Goal: Information Seeking & Learning: Learn about a topic

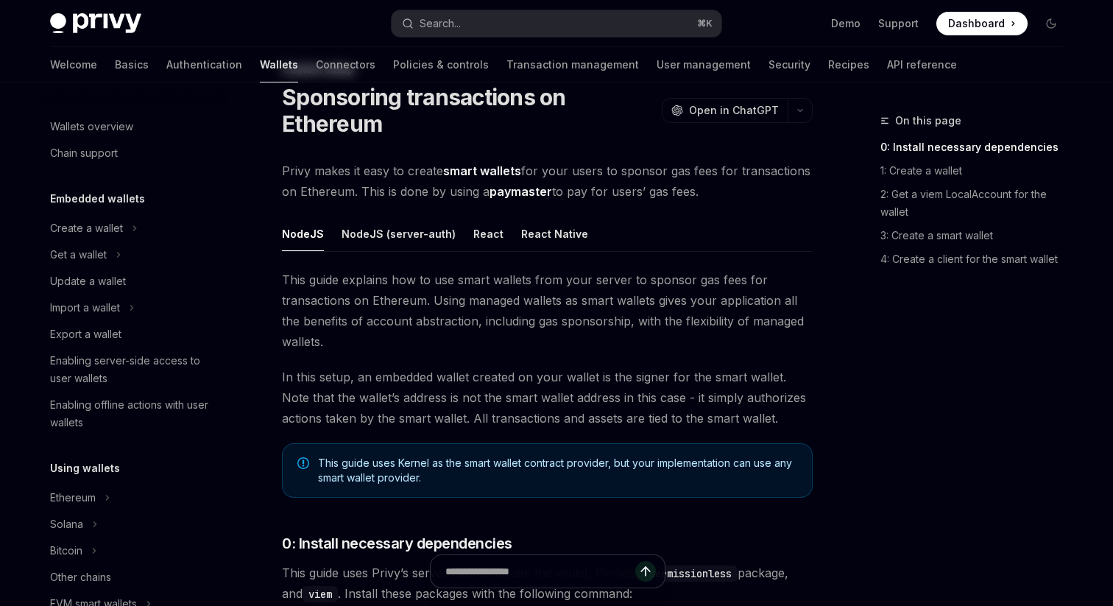
scroll to position [747, 0]
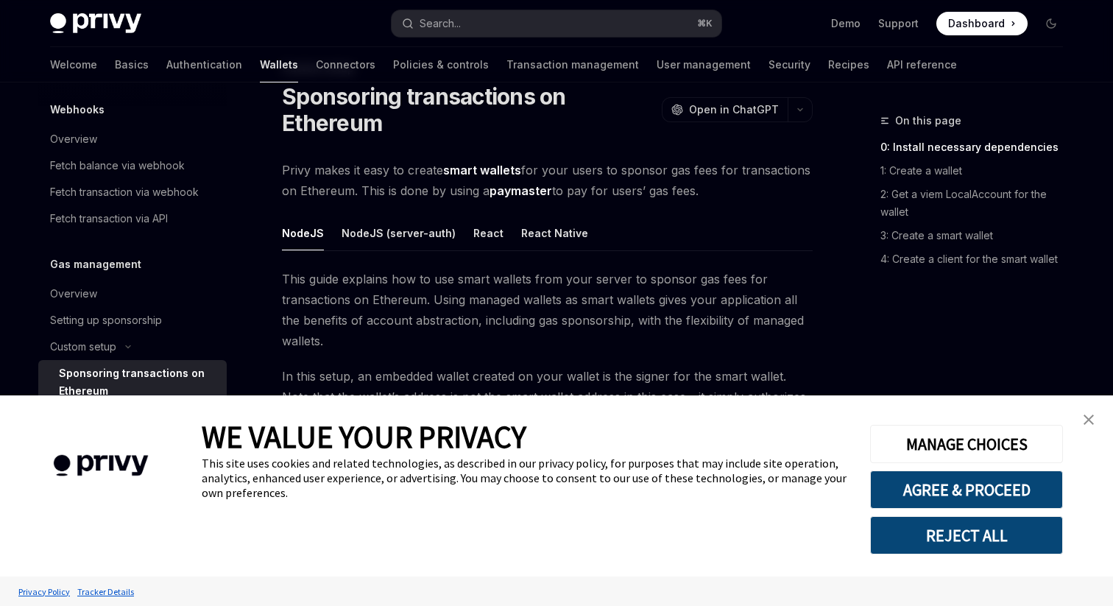
type textarea "*"
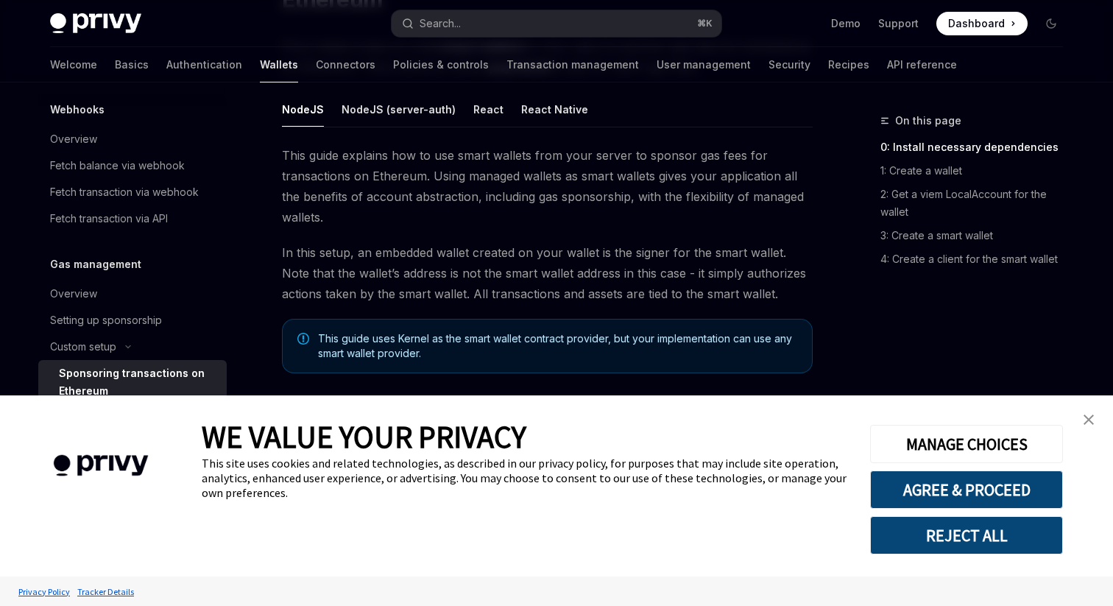
scroll to position [187, 0]
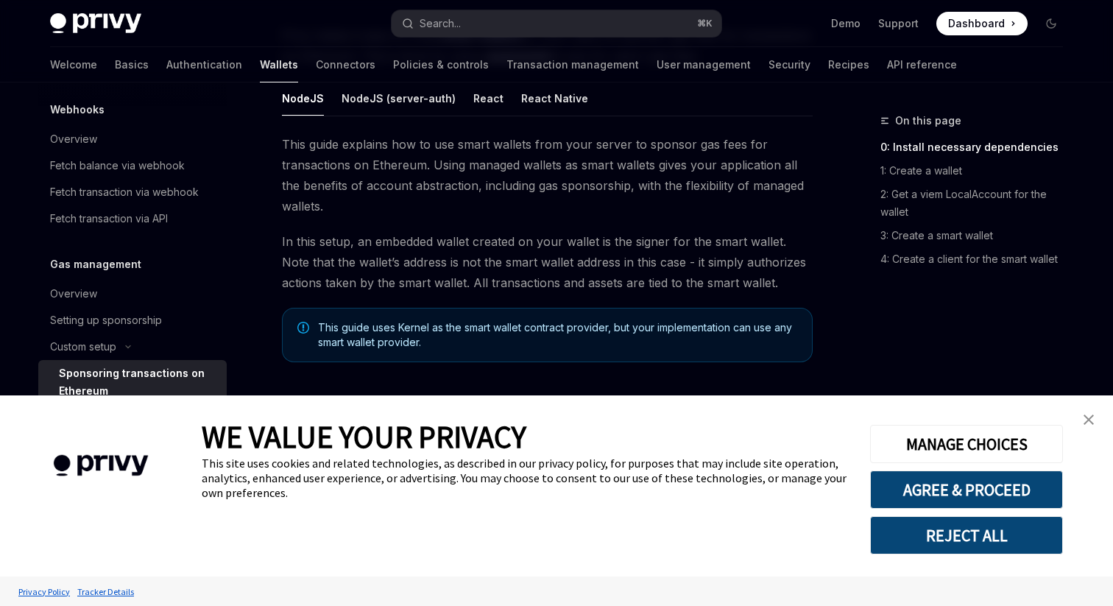
click at [1092, 407] on link "close banner" at bounding box center [1088, 419] width 29 height 29
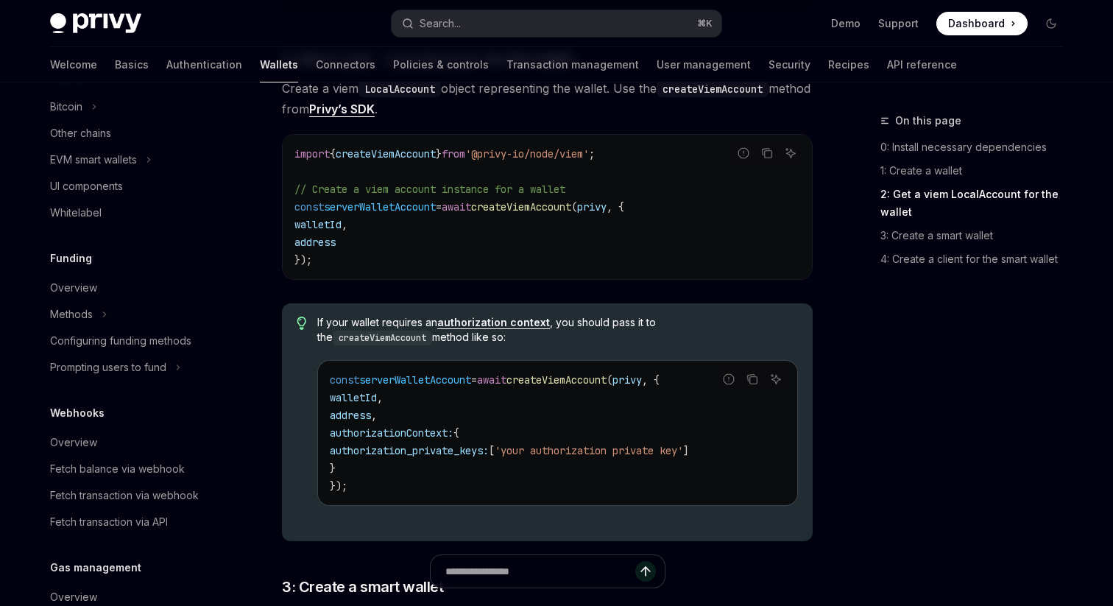
scroll to position [1081, 0]
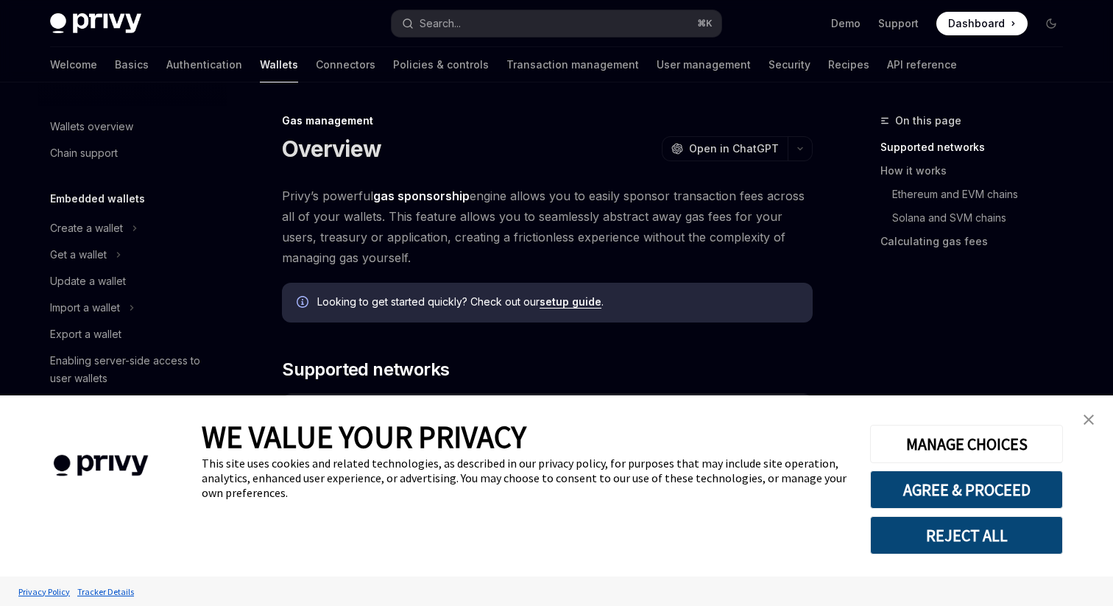
scroll to position [659, 0]
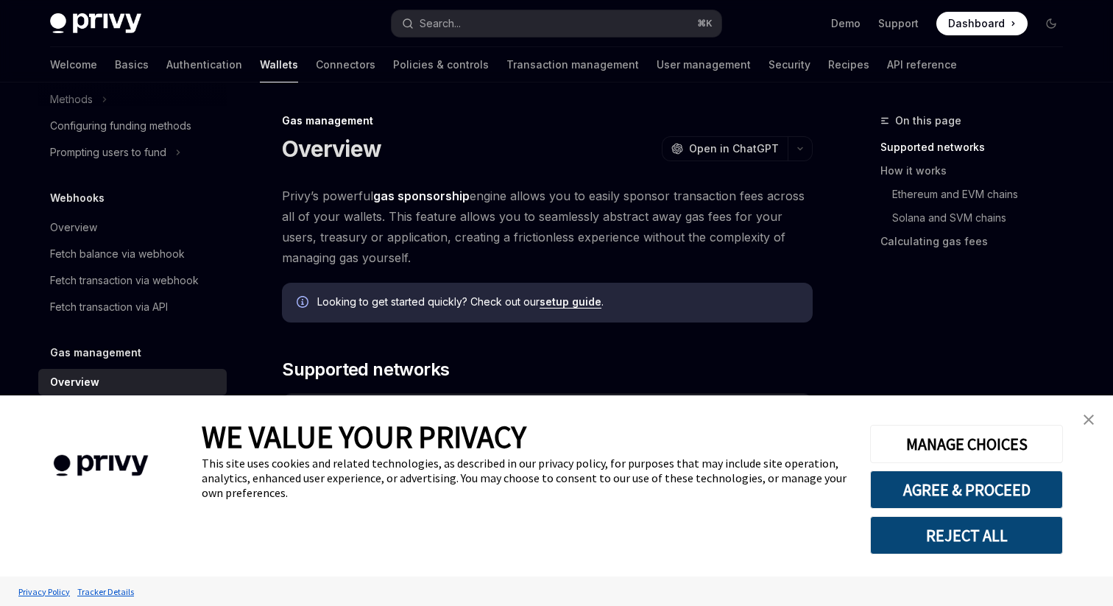
click at [1092, 424] on img "close banner" at bounding box center [1088, 419] width 10 height 10
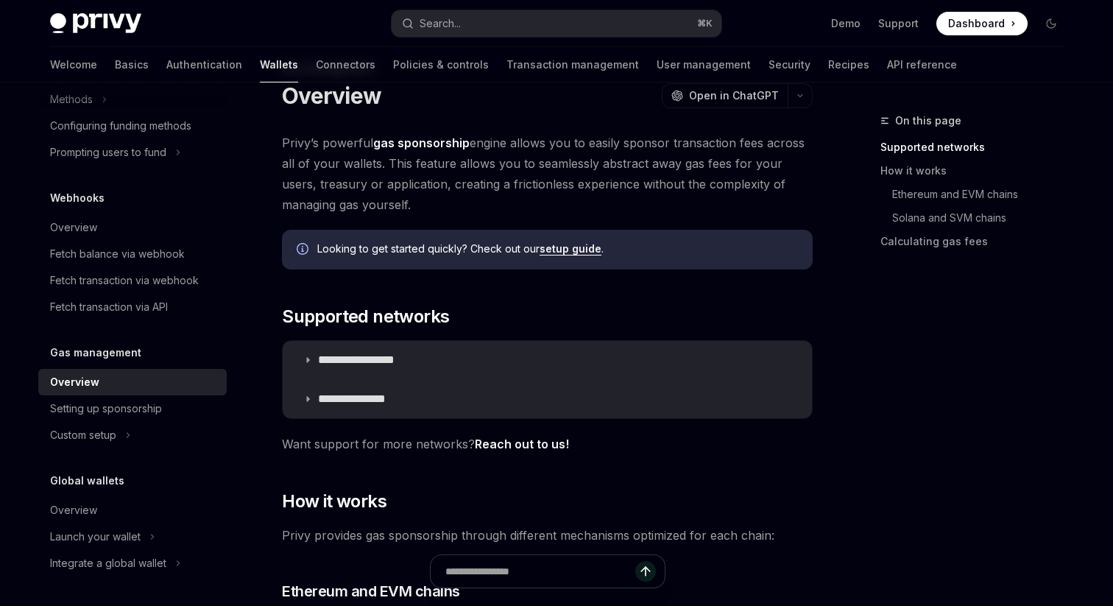
scroll to position [55, 0]
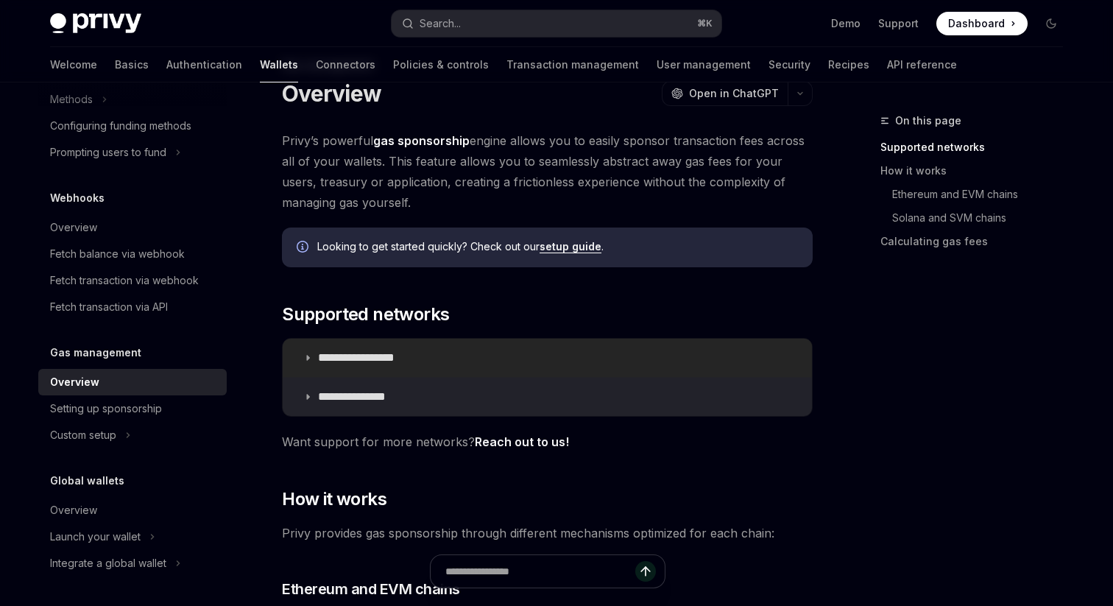
click at [629, 352] on summary "**********" at bounding box center [547, 358] width 529 height 38
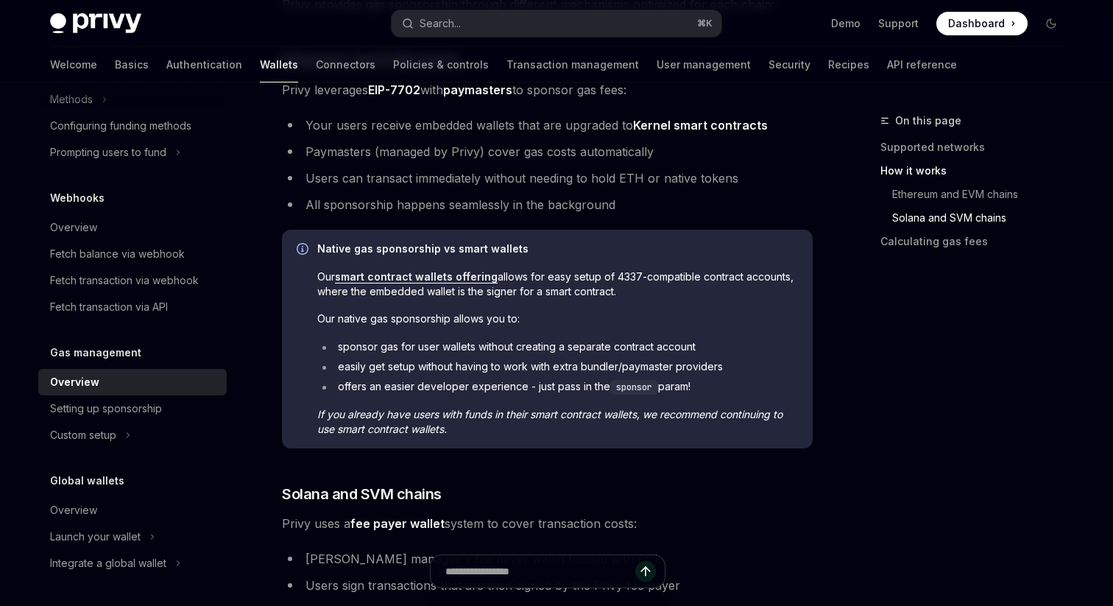
scroll to position [1002, 0]
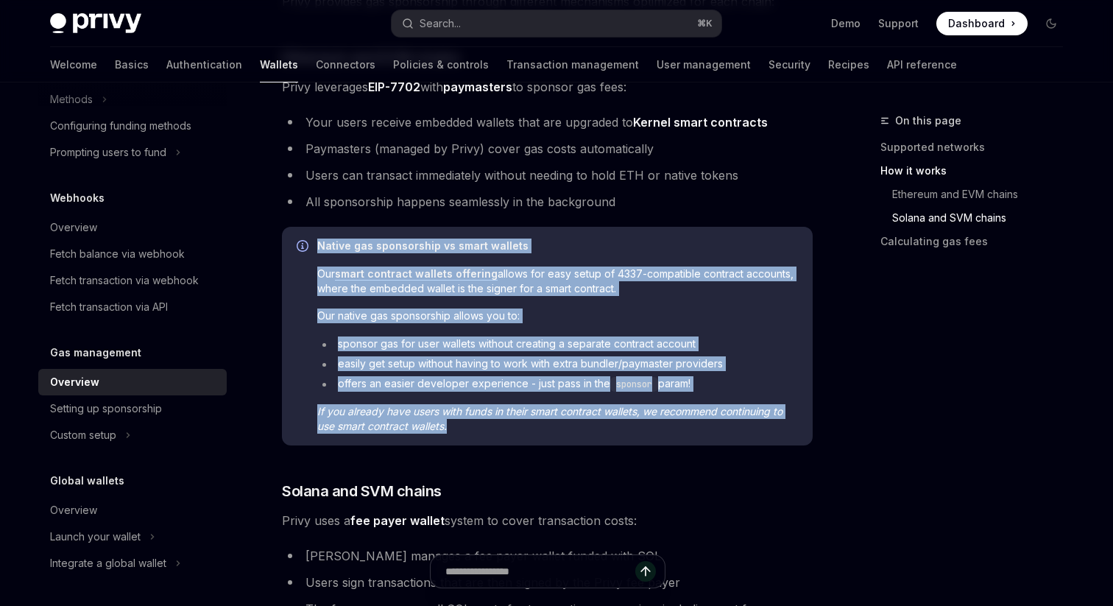
drag, startPoint x: 478, startPoint y: 425, endPoint x: 302, endPoint y: 260, distance: 241.1
click at [302, 260] on div "Native gas sponsorship vs smart wallets Our smart contract wallets offering all…" at bounding box center [547, 336] width 531 height 219
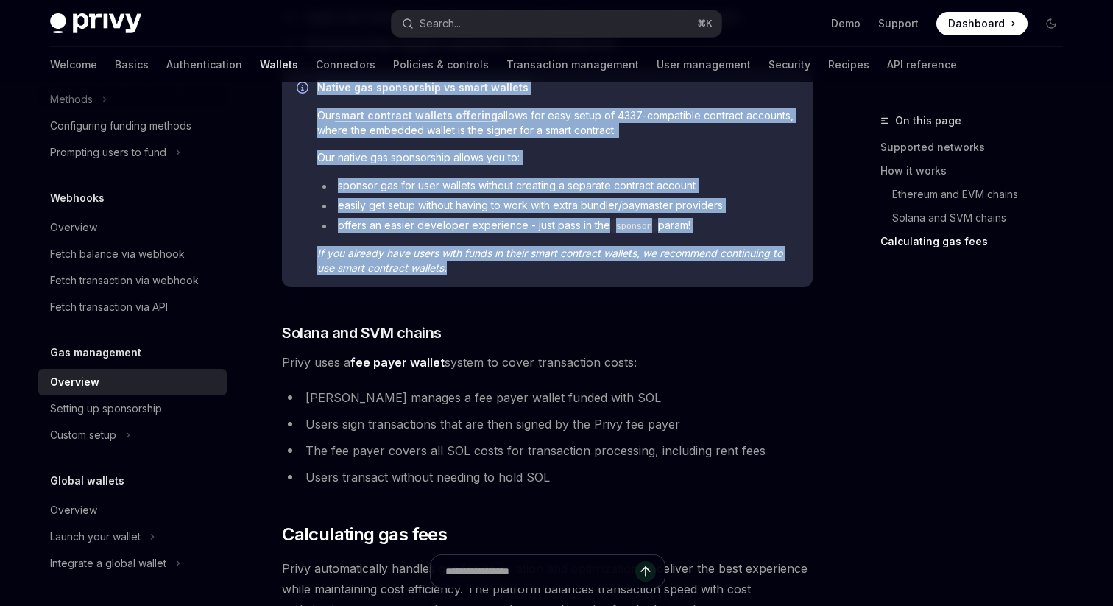
scroll to position [1162, 0]
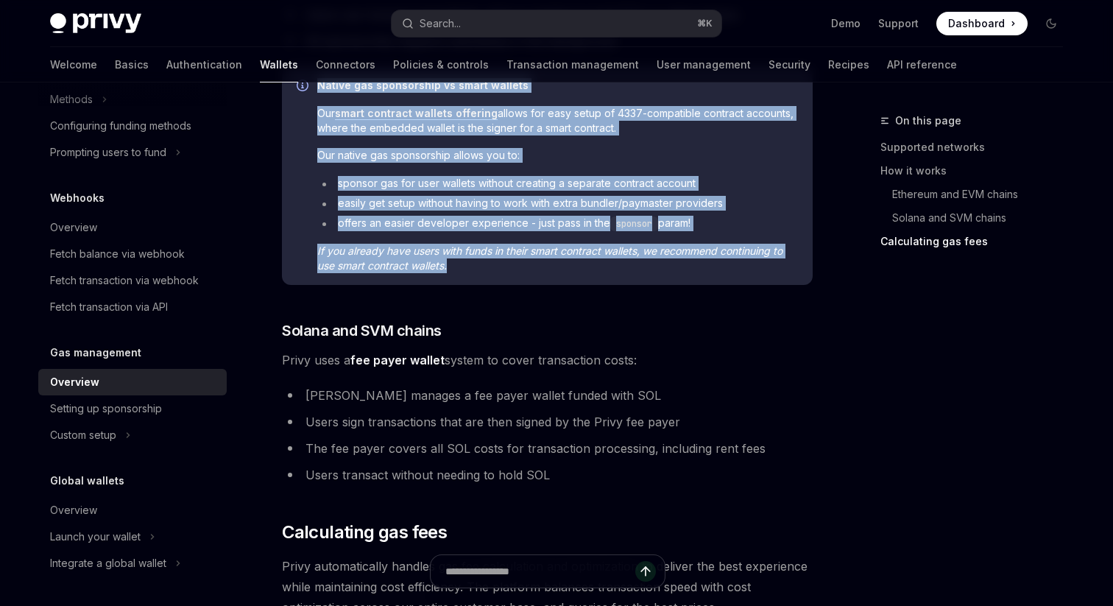
click at [465, 273] on div "Native gas sponsorship vs smart wallets Our smart contract wallets offering all…" at bounding box center [547, 175] width 531 height 219
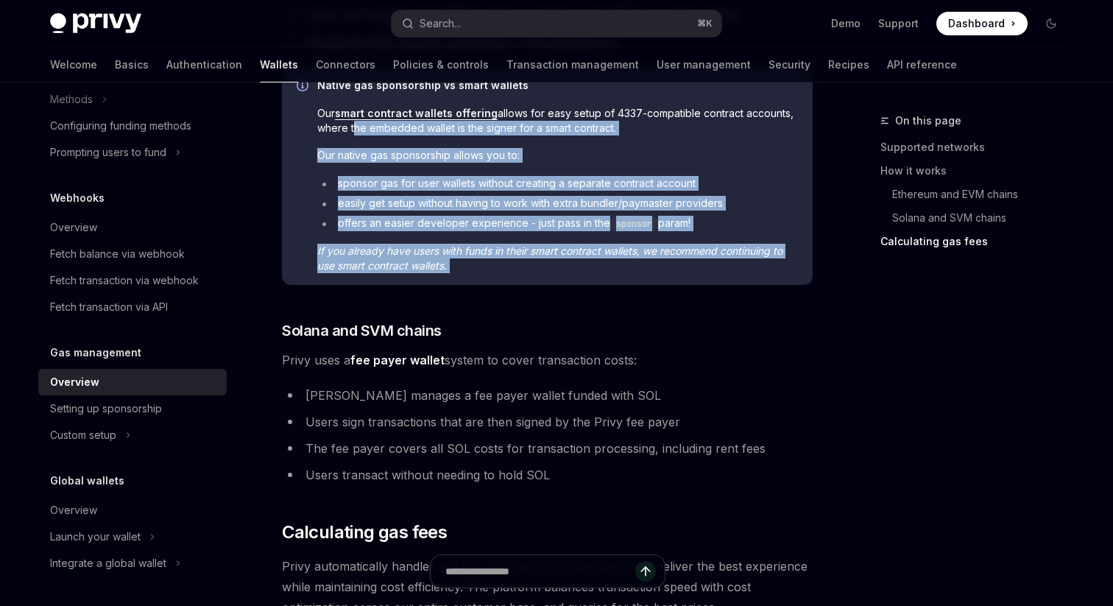
drag, startPoint x: 465, startPoint y: 273, endPoint x: 355, endPoint y: 122, distance: 186.5
click at [355, 122] on div "Native gas sponsorship vs smart wallets Our smart contract wallets offering all…" at bounding box center [547, 175] width 531 height 219
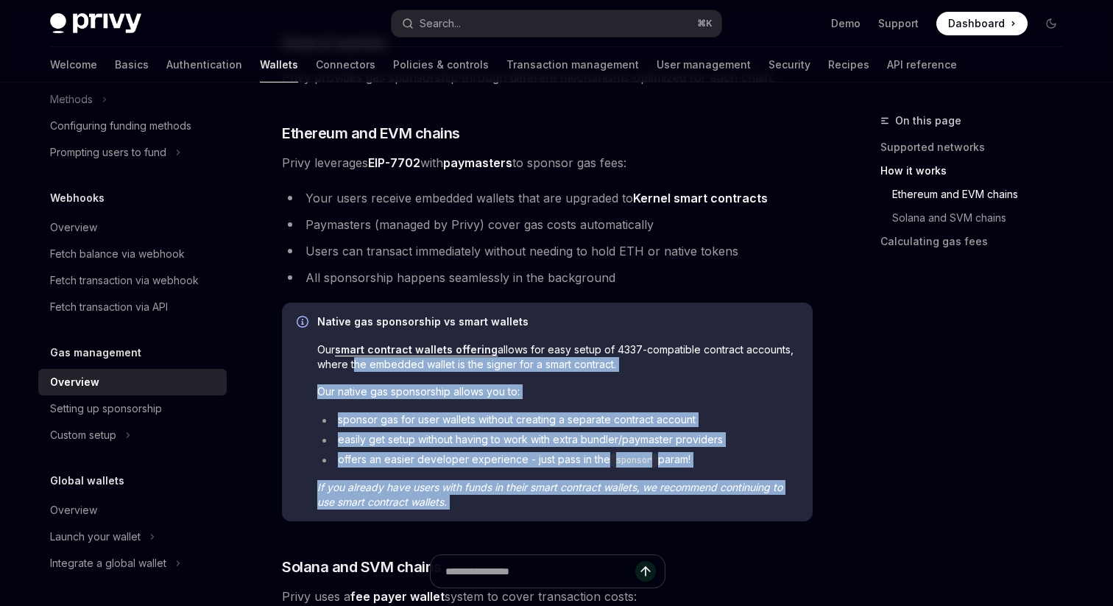
scroll to position [916, 0]
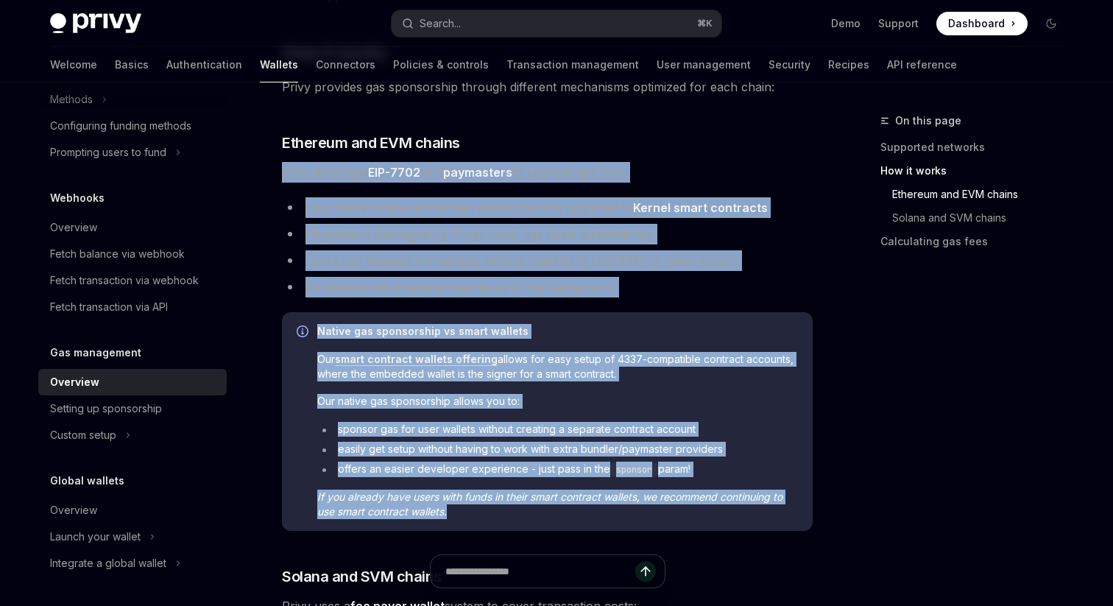
drag, startPoint x: 280, startPoint y: 168, endPoint x: 486, endPoint y: 520, distance: 408.4
click at [486, 520] on div "**********" at bounding box center [409, 221] width 813 height 2050
copy div "Privy leverages EIP-7702 with paymasters to sponsor gas fees: Your users receiv…"
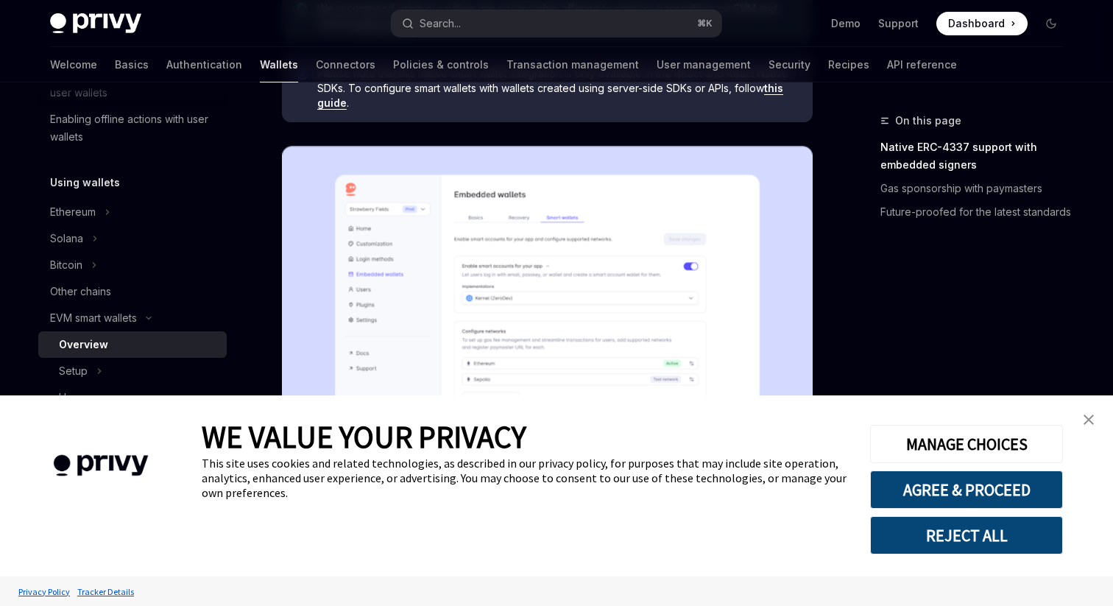
scroll to position [306, 0]
